Goal: Task Accomplishment & Management: Manage account settings

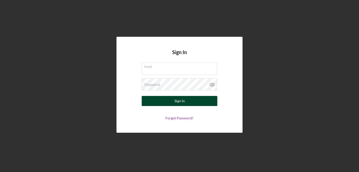
type input "[EMAIL_ADDRESS][DOMAIN_NAME]"
click at [174, 98] on button "Sign In" at bounding box center [180, 101] width 76 height 10
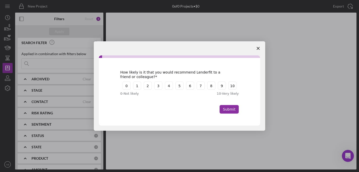
click at [261, 50] on span "Close survey" at bounding box center [258, 48] width 14 height 14
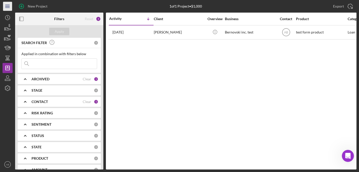
click at [7, 4] on icon "Icon/Menu" at bounding box center [7, 6] width 11 height 11
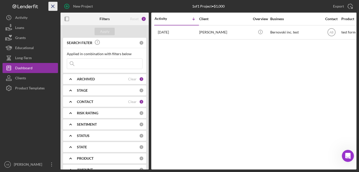
click at [52, 7] on icon "Icon/Menu Close" at bounding box center [52, 6] width 11 height 11
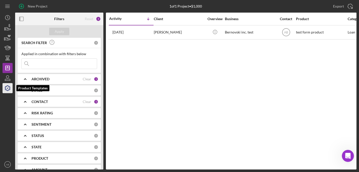
click at [8, 85] on icon "button" at bounding box center [7, 88] width 13 height 13
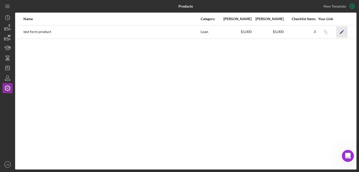
click at [342, 31] on icon "Icon/Edit" at bounding box center [341, 31] width 11 height 11
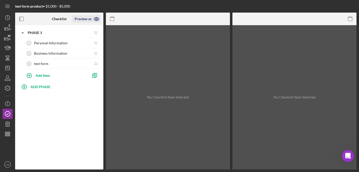
click at [97, 21] on icon "button" at bounding box center [96, 19] width 13 height 13
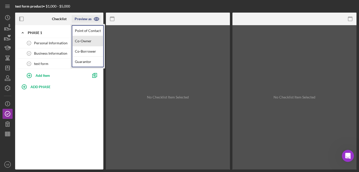
click at [93, 39] on link "Co-Owner" at bounding box center [87, 41] width 31 height 10
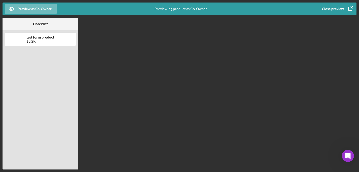
click at [344, 8] on button "Close preview" at bounding box center [337, 9] width 40 height 10
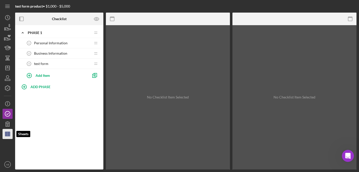
click at [7, 137] on icon "button" at bounding box center [7, 134] width 13 height 13
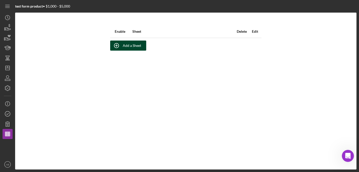
click at [123, 46] on div "Add a Sheet" at bounding box center [132, 46] width 18 height 10
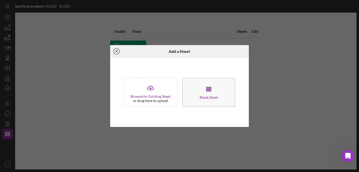
click at [116, 48] on icon "Icon/Close" at bounding box center [116, 51] width 13 height 13
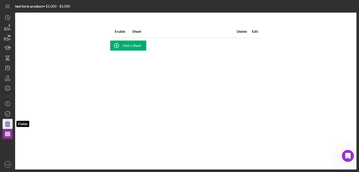
click at [7, 125] on icon "button" at bounding box center [7, 124] width 13 height 13
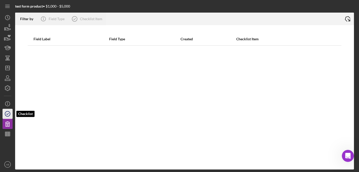
click at [9, 109] on icon "button" at bounding box center [7, 114] width 13 height 13
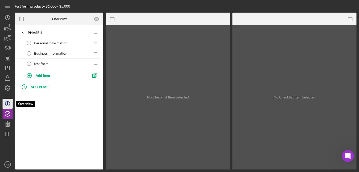
click at [8, 103] on icon "Icon/Info" at bounding box center [7, 104] width 13 height 13
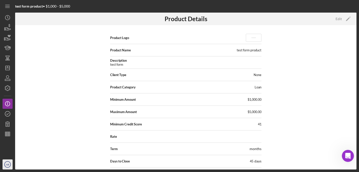
click at [11, 161] on icon "AB" at bounding box center [8, 164] width 10 height 13
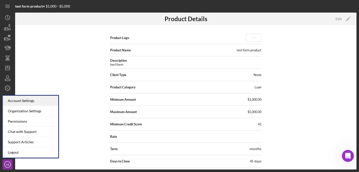
click at [34, 101] on div "Account Settings" at bounding box center [30, 101] width 55 height 10
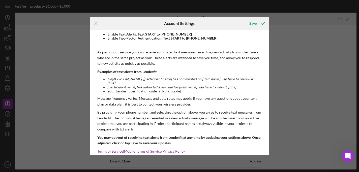
scroll to position [95, 0]
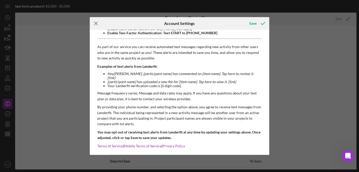
click at [96, 22] on icon "Icon/Menu Close" at bounding box center [96, 23] width 13 height 13
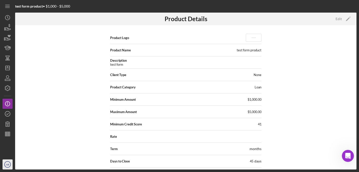
click at [8, 162] on circle "button" at bounding box center [8, 165] width 6 height 6
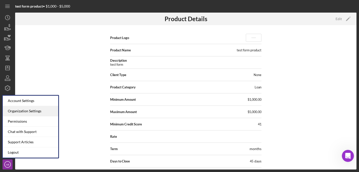
click at [46, 112] on div "Organization Settings" at bounding box center [30, 111] width 55 height 10
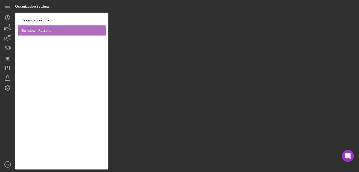
click at [31, 33] on link "Turndown Reasons" at bounding box center [62, 30] width 88 height 10
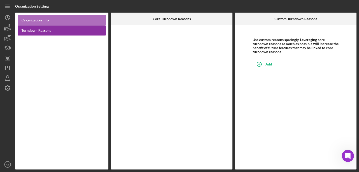
click at [42, 21] on link "Organization Info" at bounding box center [62, 20] width 88 height 10
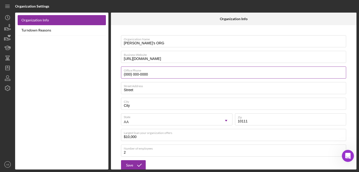
scroll to position [11, 0]
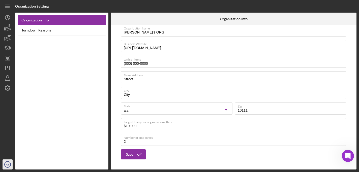
click at [9, 164] on text "AB" at bounding box center [7, 164] width 3 height 3
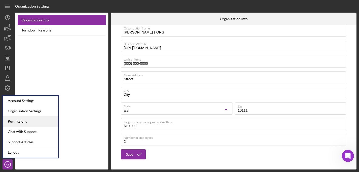
click at [37, 121] on div "Permissions" at bounding box center [30, 122] width 55 height 10
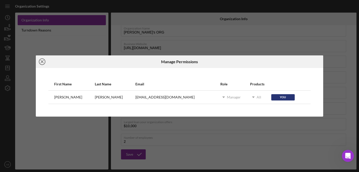
click at [41, 63] on icon "Icon/Close" at bounding box center [42, 61] width 13 height 13
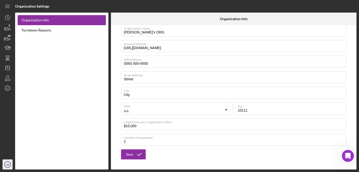
click at [8, 162] on circle "button" at bounding box center [8, 165] width 6 height 6
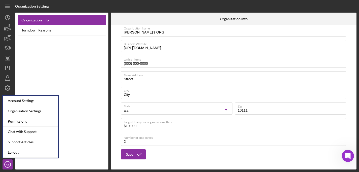
click at [25, 74] on div "Organization Info Turndown Reasons" at bounding box center [61, 91] width 93 height 157
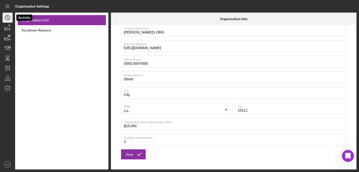
click at [11, 22] on icon "Icon/History" at bounding box center [7, 17] width 13 height 13
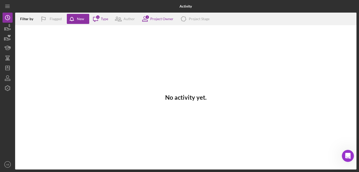
click at [104, 23] on div "Icon/Message 3 Type" at bounding box center [98, 19] width 19 height 13
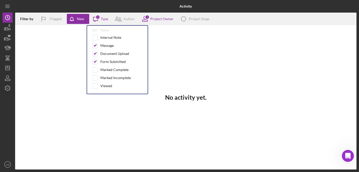
click at [104, 23] on div "Icon/Message 3 Type" at bounding box center [98, 19] width 19 height 13
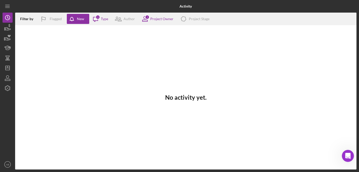
click at [28, 17] on div "Filter by" at bounding box center [28, 19] width 17 height 4
click at [67, 15] on div "Filter by Flagged New Icon/Message 3 Type Author 1 Project Owner Icon/Product P…" at bounding box center [186, 19] width 342 height 13
click at [147, 19] on icon at bounding box center [145, 19] width 13 height 13
click at [5, 30] on polygon "button" at bounding box center [5, 29] width 1 height 3
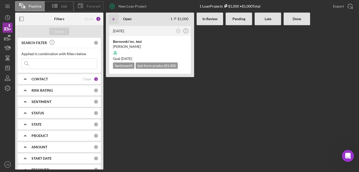
click at [100, 5] on span "Forecast" at bounding box center [94, 6] width 14 height 4
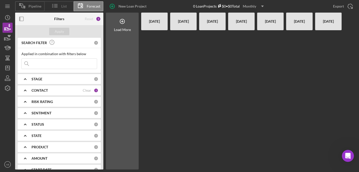
click at [63, 8] on span "List" at bounding box center [64, 6] width 6 height 4
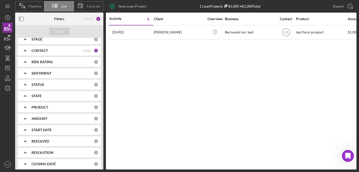
scroll to position [77, 0]
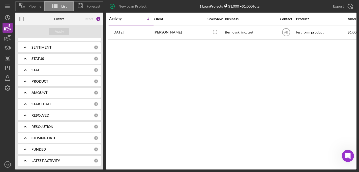
click at [61, 79] on div "PRODUCT" at bounding box center [63, 81] width 62 height 4
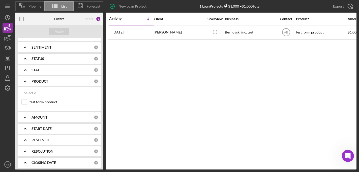
click at [61, 79] on div "PRODUCT" at bounding box center [63, 81] width 62 height 4
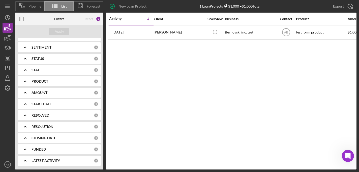
scroll to position [0, 0]
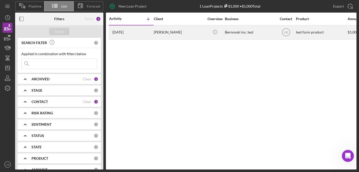
click at [181, 32] on div "[PERSON_NAME]" at bounding box center [179, 32] width 50 height 13
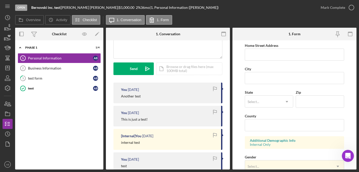
scroll to position [70, 0]
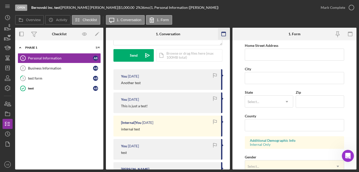
click at [223, 34] on icon "button" at bounding box center [223, 34] width 11 height 11
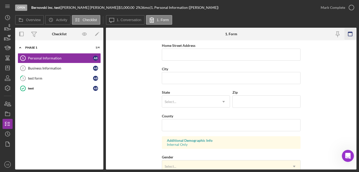
click at [352, 34] on icon "button" at bounding box center [350, 34] width 11 height 11
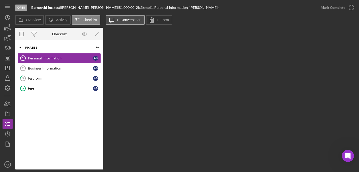
click at [136, 20] on label "1. Conversation" at bounding box center [129, 20] width 25 height 4
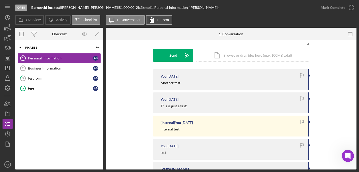
click at [155, 18] on icon at bounding box center [152, 20] width 13 height 13
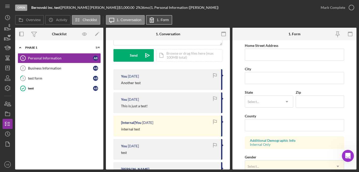
click at [155, 18] on icon at bounding box center [152, 20] width 13 height 13
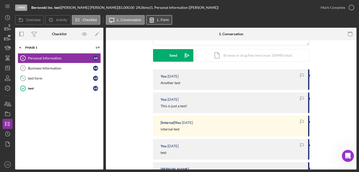
click at [155, 18] on icon at bounding box center [152, 20] width 13 height 13
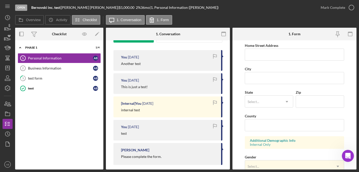
scroll to position [95, 0]
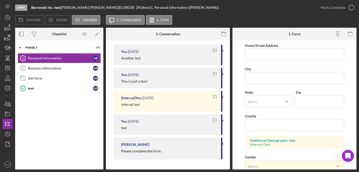
click at [203, 75] on div "You [DATE]" at bounding box center [168, 75] width 95 height 4
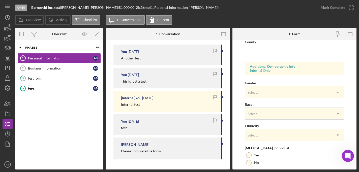
scroll to position [199, 0]
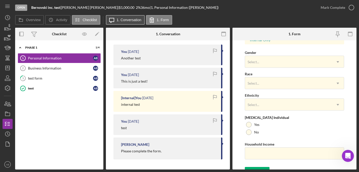
click at [124, 21] on label "1. Conversation" at bounding box center [129, 20] width 25 height 4
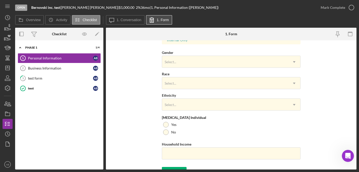
click at [171, 20] on button "1. Form" at bounding box center [159, 20] width 26 height 10
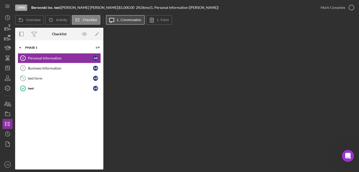
click at [132, 15] on button "Icon/Message 1. Conversation" at bounding box center [125, 20] width 39 height 10
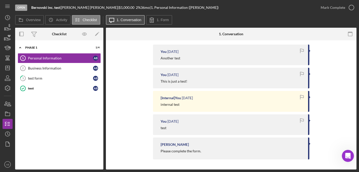
click at [132, 15] on button "Icon/Message 1. Conversation" at bounding box center [125, 20] width 39 height 10
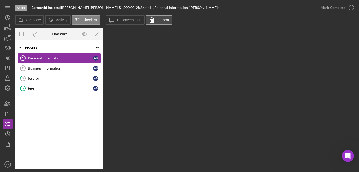
click at [162, 21] on label "1. Form" at bounding box center [163, 20] width 12 height 4
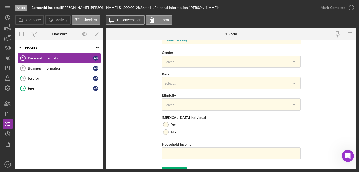
click at [124, 19] on label "1. Conversation" at bounding box center [129, 20] width 25 height 4
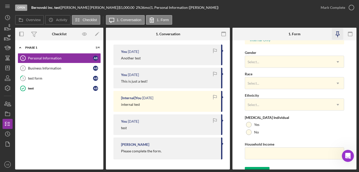
click at [339, 33] on icon "button" at bounding box center [337, 34] width 11 height 11
click at [125, 21] on label "1. Conversation" at bounding box center [129, 20] width 25 height 4
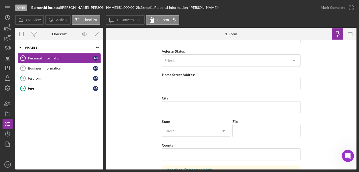
scroll to position [0, 0]
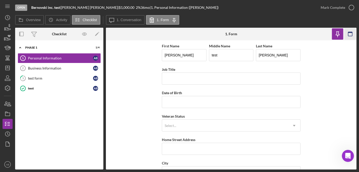
click at [347, 32] on icon "button" at bounding box center [350, 34] width 11 height 11
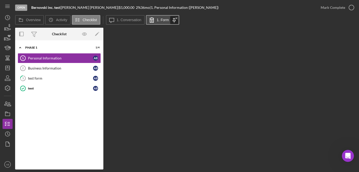
click at [175, 22] on icon at bounding box center [174, 20] width 9 height 13
click at [159, 21] on label "1. Form" at bounding box center [163, 20] width 12 height 4
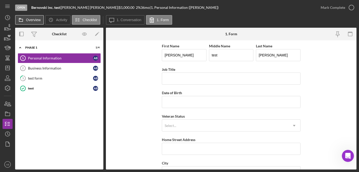
click at [32, 16] on button "Overview" at bounding box center [29, 20] width 29 height 10
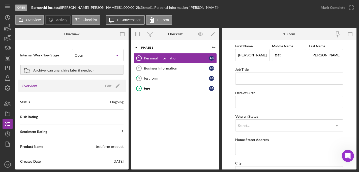
click at [120, 17] on button "Icon/Message 1. Conversation" at bounding box center [125, 20] width 39 height 10
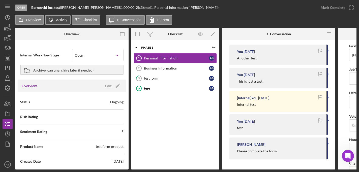
click at [65, 19] on label "Activity" at bounding box center [61, 20] width 11 height 4
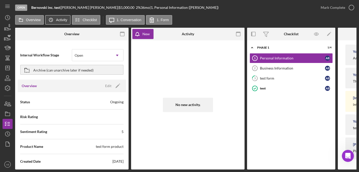
click at [61, 22] on button "Icon/History Activity" at bounding box center [57, 20] width 25 height 10
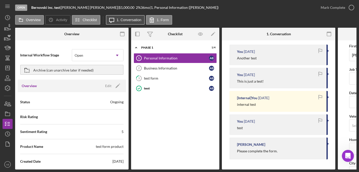
click at [109, 20] on icon "Icon/Message" at bounding box center [111, 20] width 13 height 13
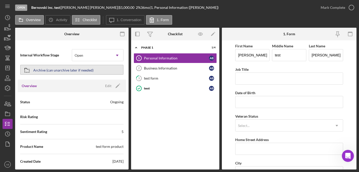
click at [80, 72] on div "Archive (can unarchive later if needed)" at bounding box center [63, 69] width 60 height 9
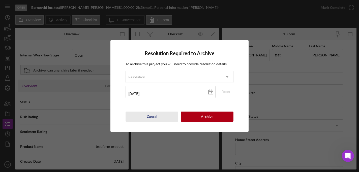
click at [147, 114] on div "Cancel" at bounding box center [152, 117] width 11 height 10
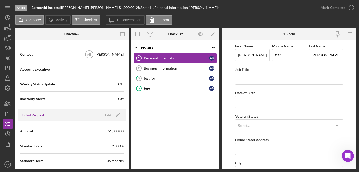
scroll to position [153, 0]
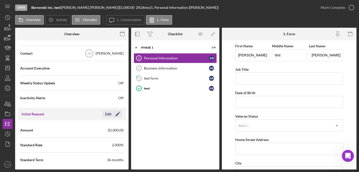
click at [117, 112] on icon "Icon/Edit" at bounding box center [117, 114] width 13 height 13
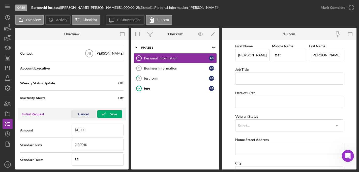
click at [80, 114] on div "Cancel" at bounding box center [83, 114] width 11 height 8
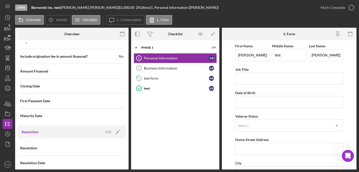
scroll to position [550, 0]
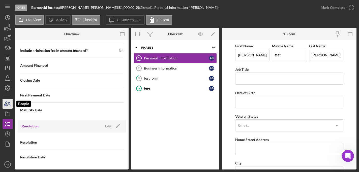
click at [9, 103] on icon "button" at bounding box center [9, 105] width 4 height 4
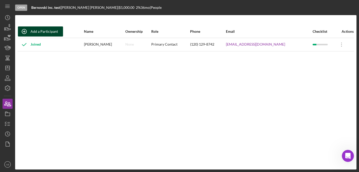
click at [50, 31] on div "Add a Participant" at bounding box center [44, 31] width 27 height 10
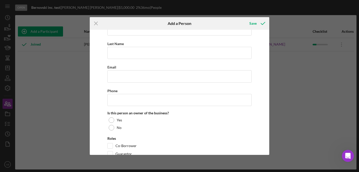
scroll to position [52, 0]
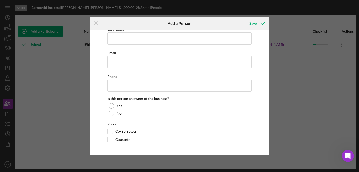
click at [98, 25] on icon "Icon/Menu Close" at bounding box center [96, 23] width 13 height 13
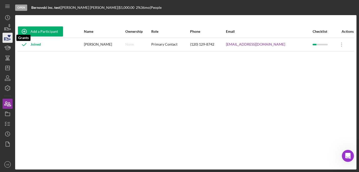
click at [8, 38] on icon "button" at bounding box center [7, 38] width 13 height 13
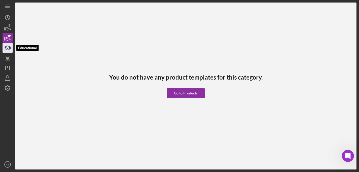
click at [6, 45] on icon "button" at bounding box center [7, 48] width 13 height 13
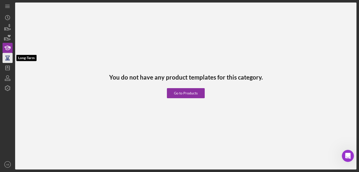
click at [7, 56] on icon "button" at bounding box center [7, 56] width 5 height 1
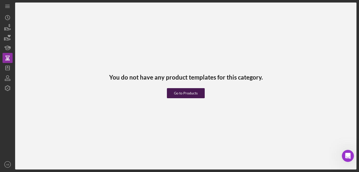
click at [196, 98] on div "Go to Products" at bounding box center [186, 93] width 24 height 10
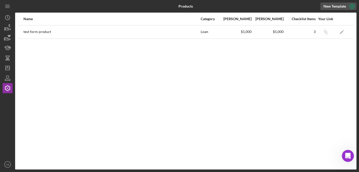
click at [344, 6] on div "New Template" at bounding box center [335, 7] width 22 height 8
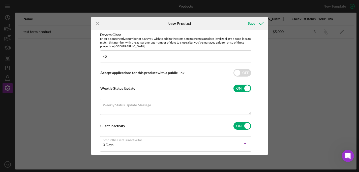
scroll to position [165, 0]
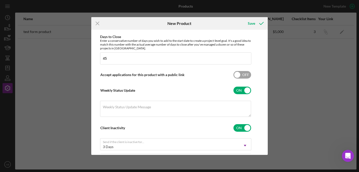
click at [244, 76] on input "checkbox" at bounding box center [243, 75] width 18 height 8
checkbox input "false"
click at [98, 24] on line at bounding box center [97, 23] width 3 height 3
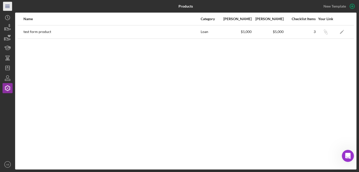
click at [6, 10] on icon "Icon/Menu" at bounding box center [7, 6] width 11 height 11
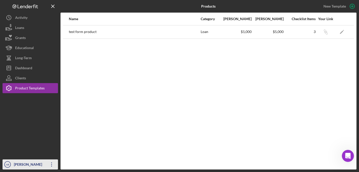
click at [39, 167] on div "[PERSON_NAME]" at bounding box center [29, 165] width 33 height 11
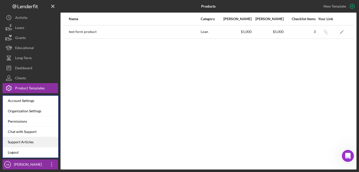
click at [30, 143] on link "Support Articles" at bounding box center [30, 142] width 55 height 10
